Goal: Task Accomplishment & Management: Use online tool/utility

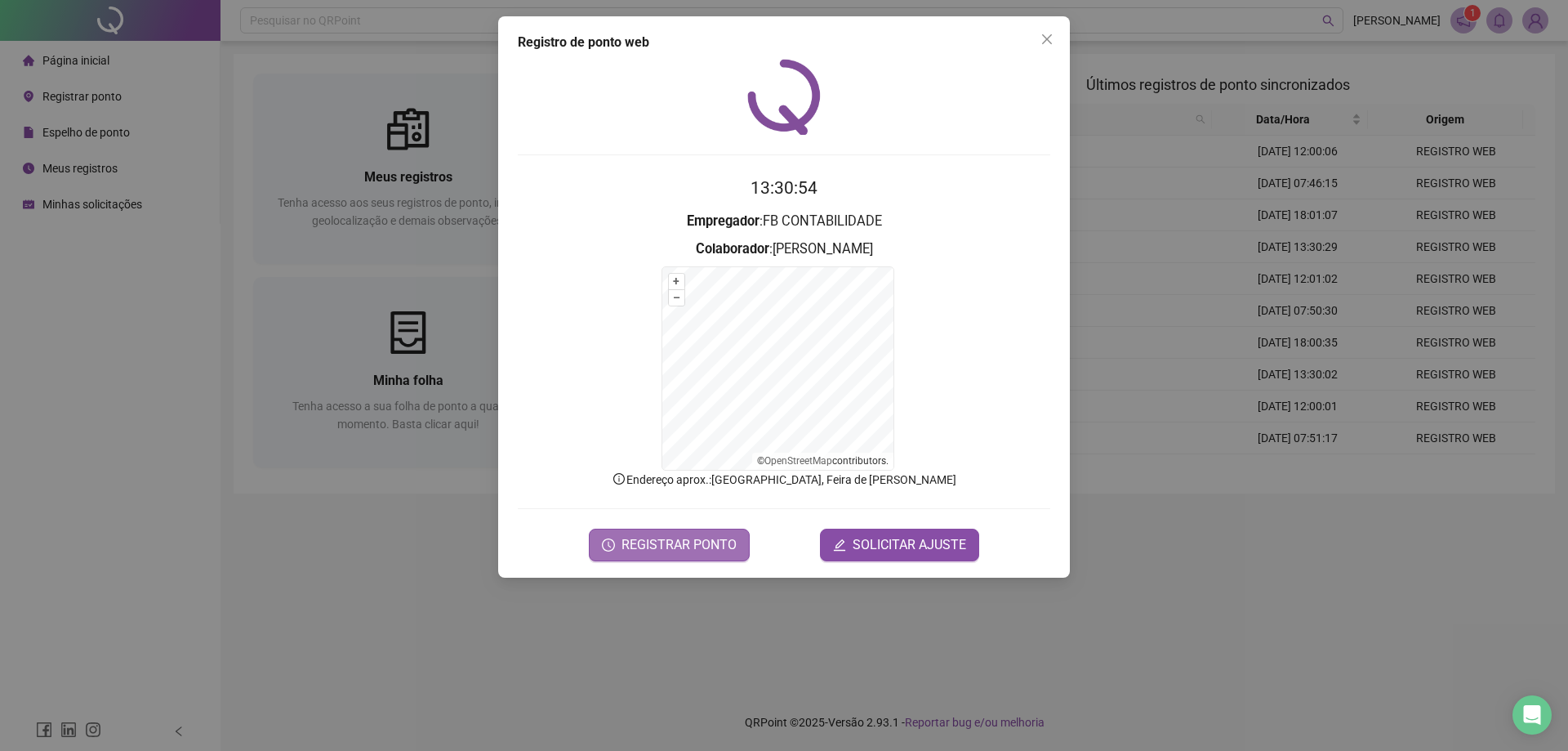
click at [645, 535] on button "REGISTRAR PONTO" at bounding box center [669, 544] width 161 height 32
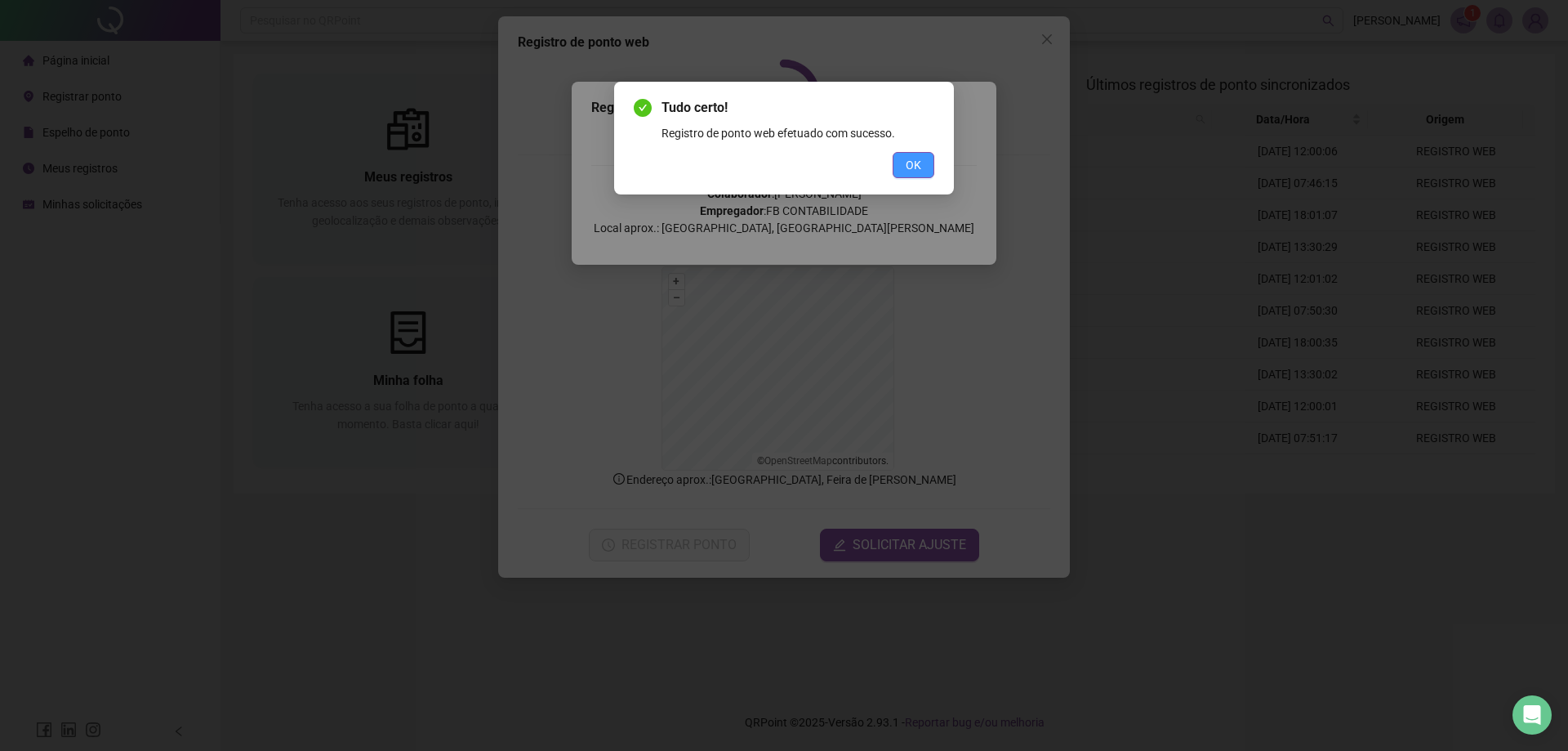
click at [924, 166] on button "OK" at bounding box center [913, 165] width 42 height 26
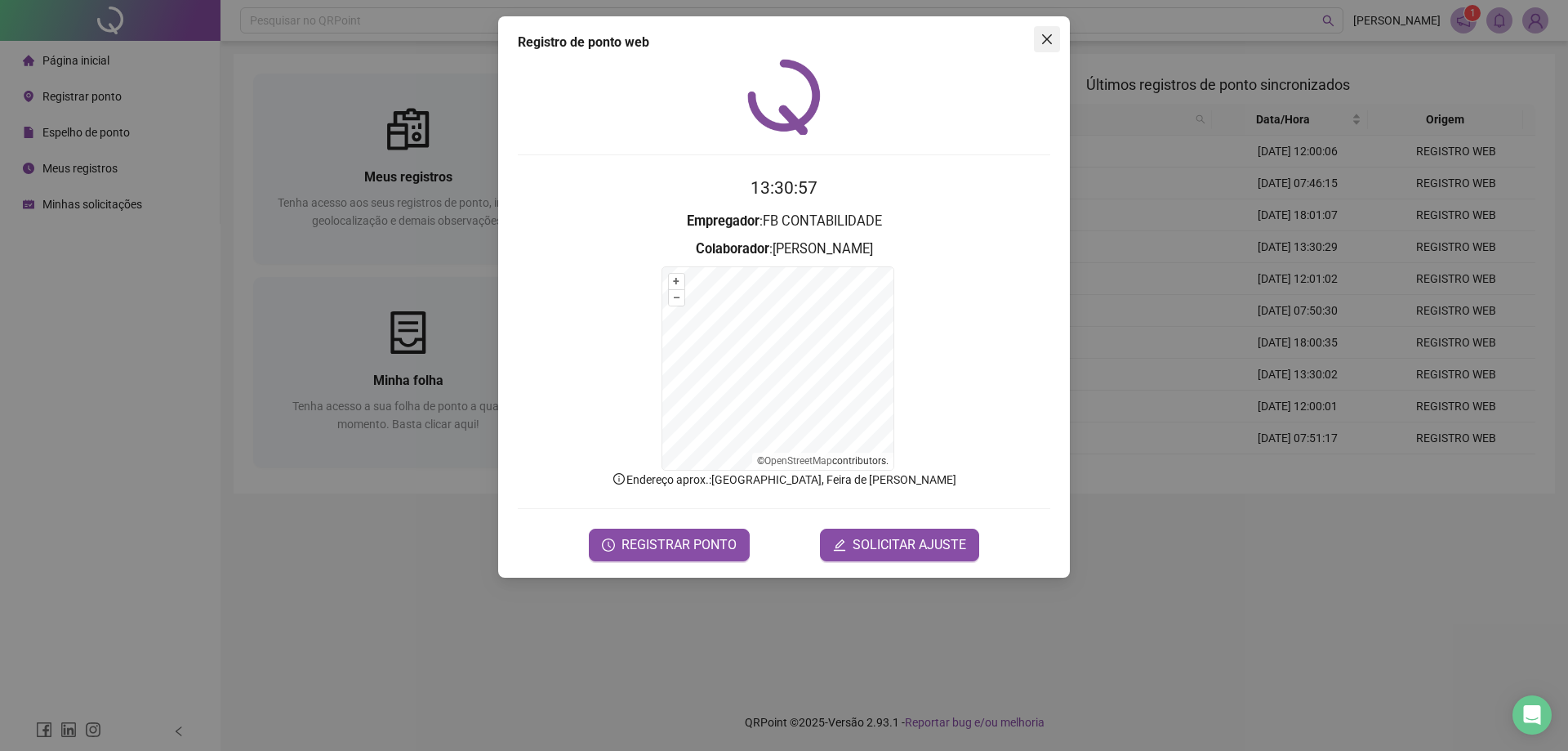
click at [1056, 37] on span "Close" at bounding box center [1047, 39] width 26 height 13
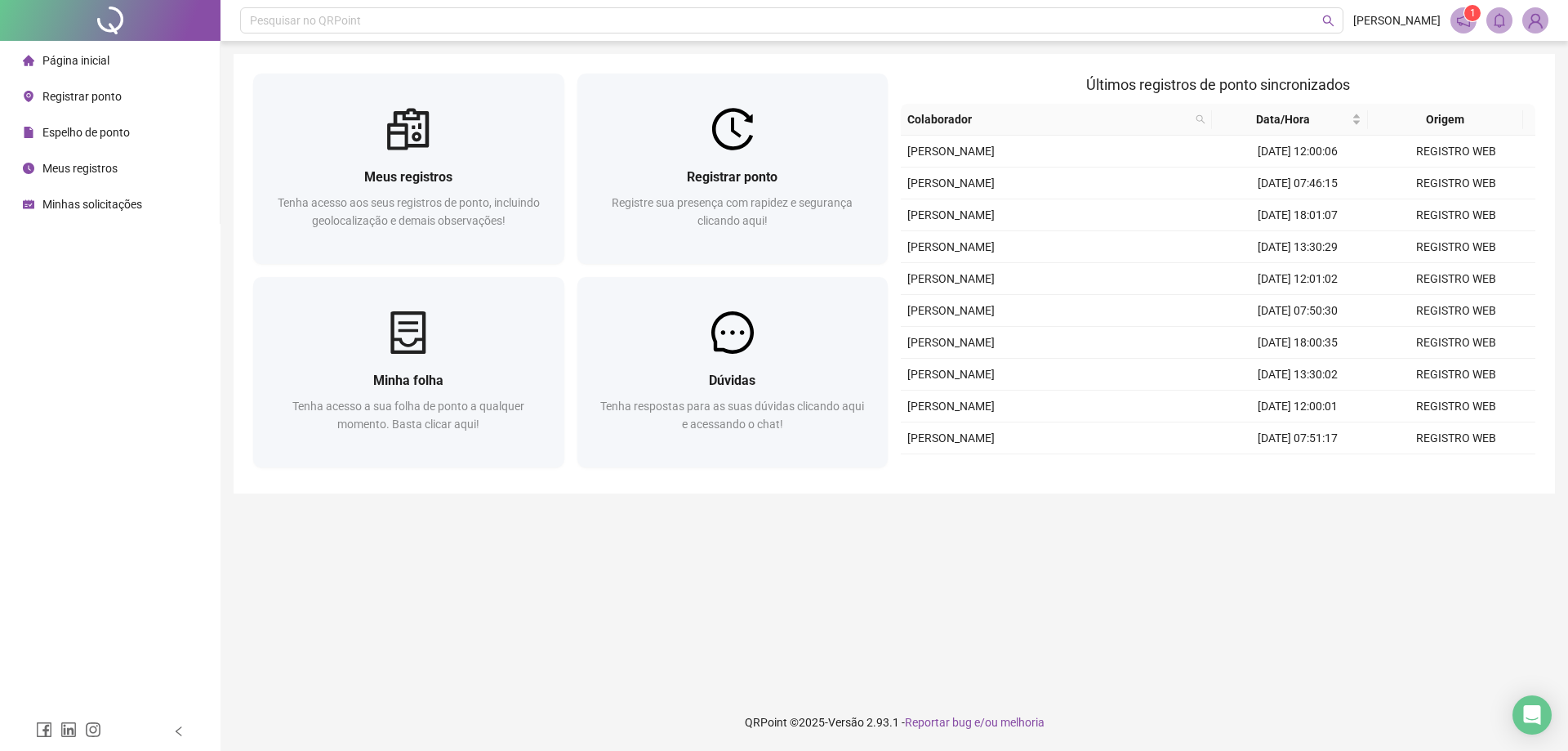
click at [116, 144] on div "Espelho de ponto" at bounding box center [77, 132] width 107 height 32
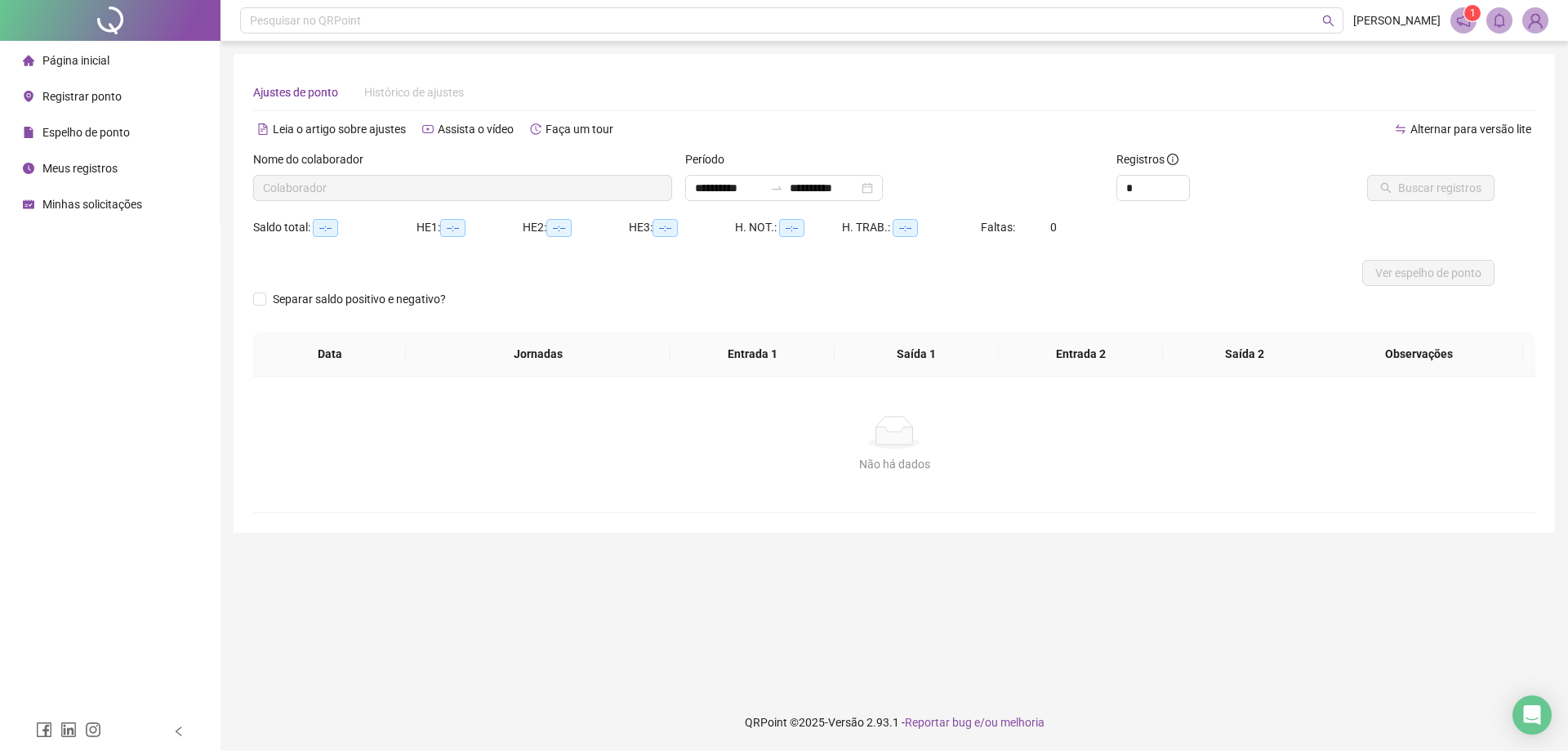
type input "**********"
click at [111, 65] on li "Página inicial" at bounding box center [110, 60] width 213 height 32
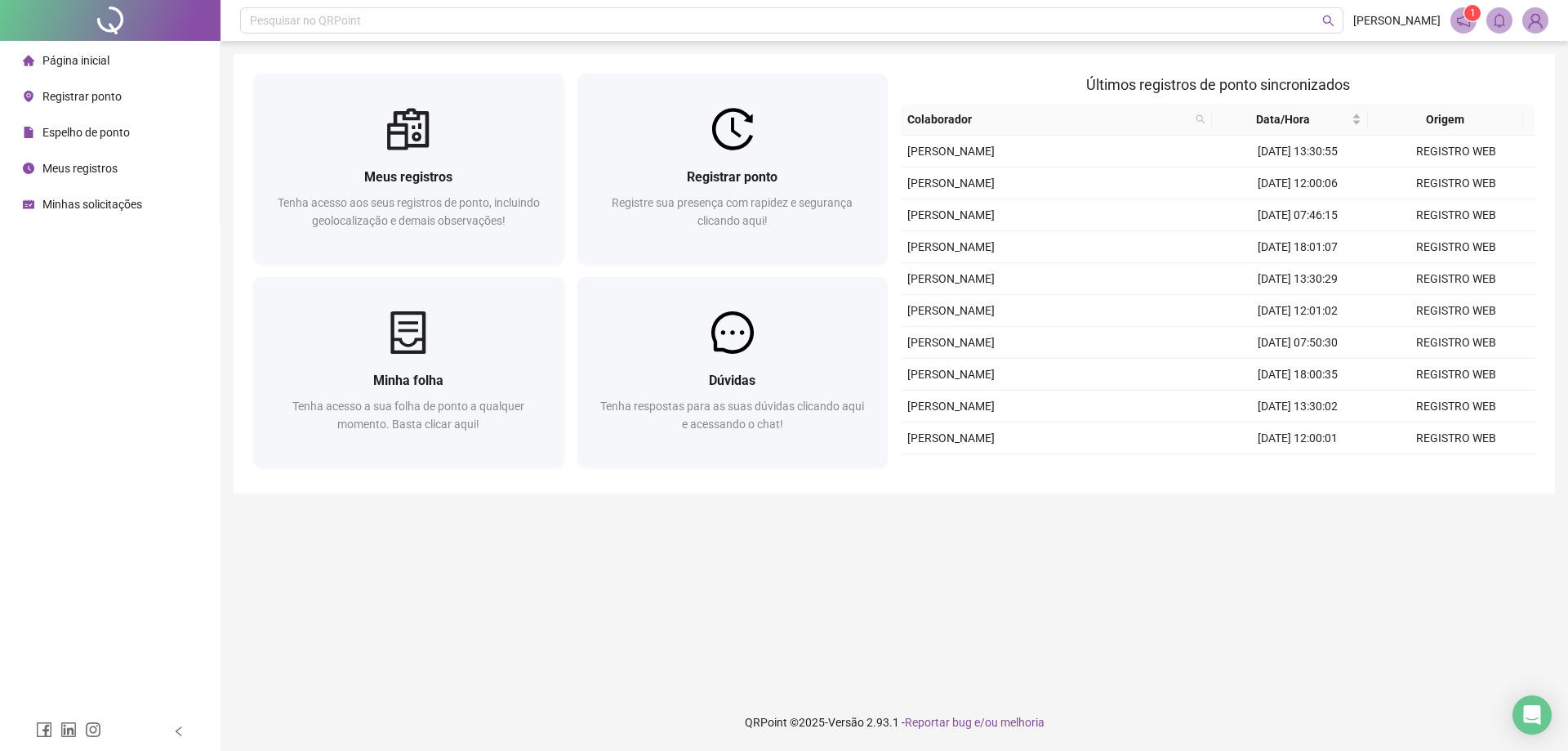
click at [434, 642] on main "Meus registros Tenha acesso aos seus registros de ponto, incluindo geolocalizaç…" at bounding box center [894, 367] width 1321 height 626
